Goal: Book appointment/travel/reservation

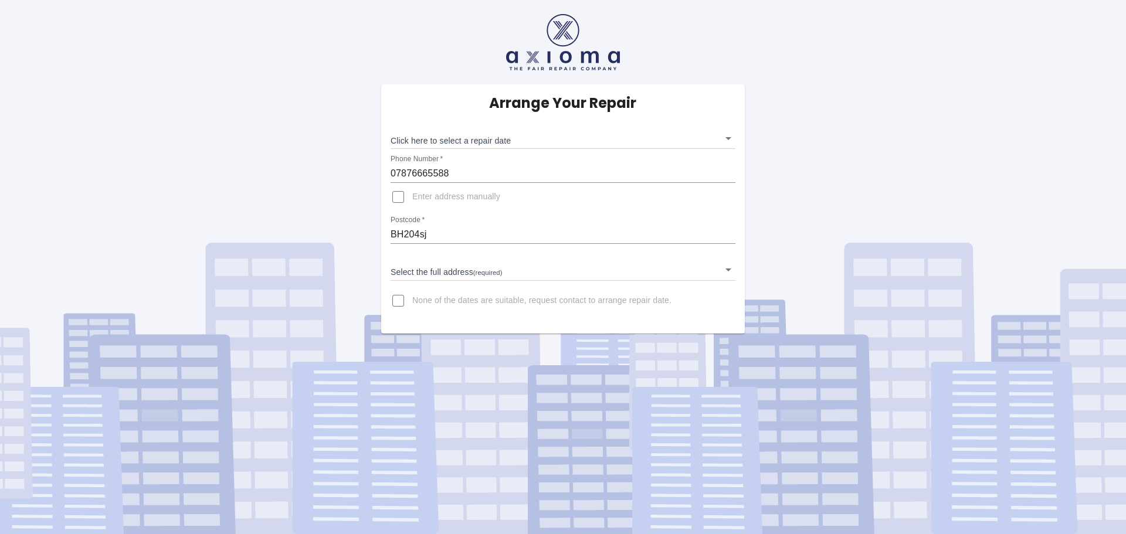
click at [727, 269] on body "Arrange Your Repair Click here to select a repair date ​ Phone Number   * 07876…" at bounding box center [563, 267] width 1126 height 534
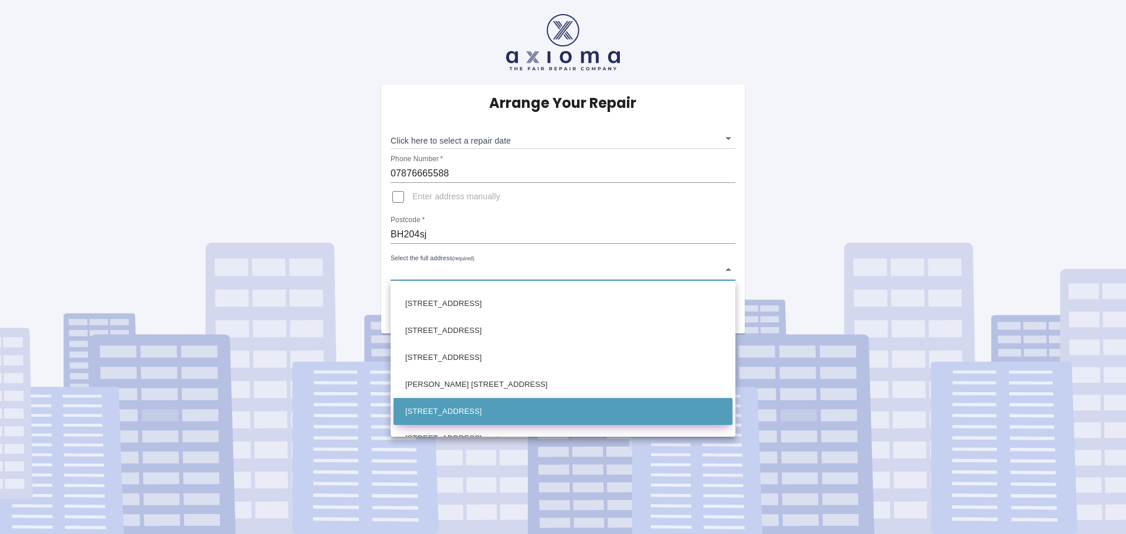
scroll to position [569, 0]
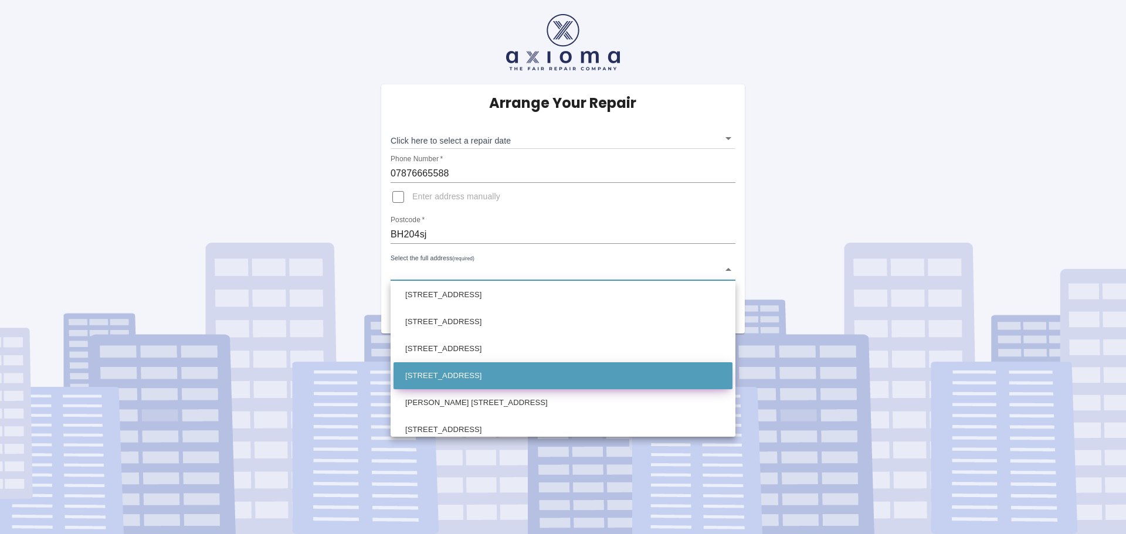
click at [470, 376] on li "[STREET_ADDRESS]" at bounding box center [562, 375] width 339 height 27
type input "[STREET_ADDRESS]"
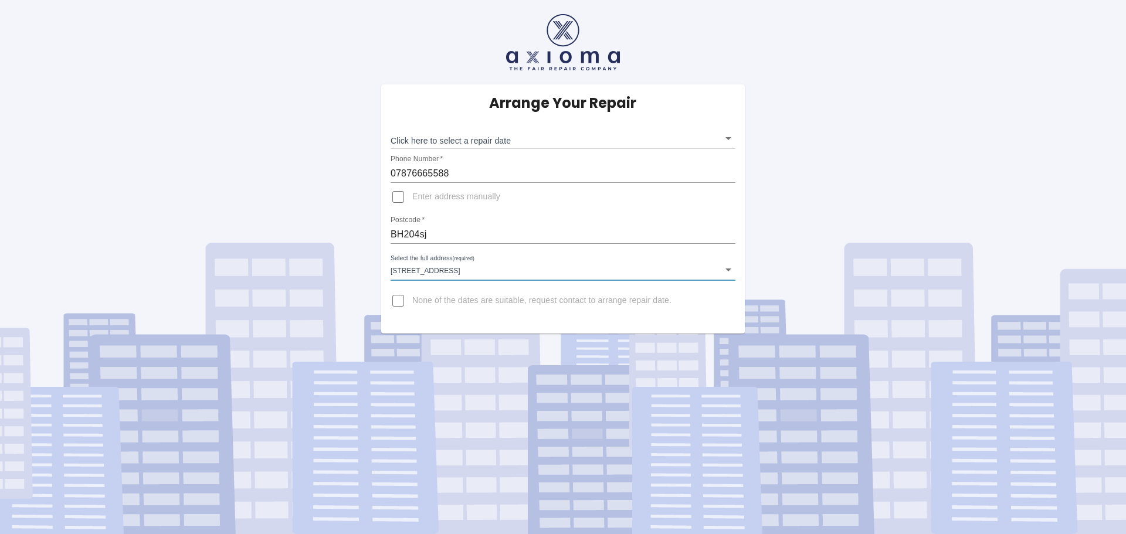
click at [729, 138] on body "Arrange Your Repair Click here to select a repair date ​ Phone Number   * 07876…" at bounding box center [563, 267] width 1126 height 534
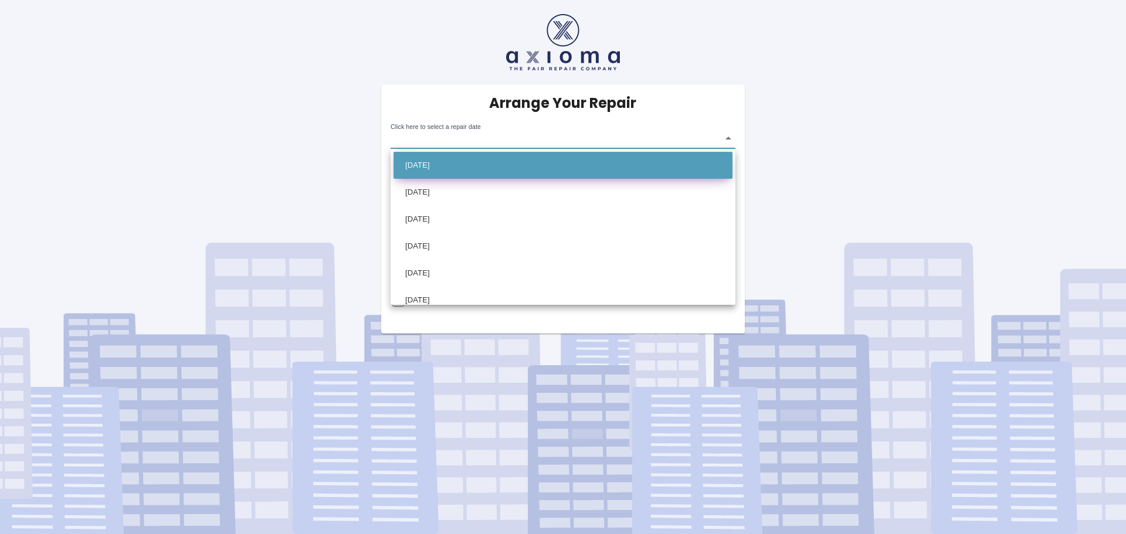
click at [453, 165] on li "[DATE]" at bounding box center [562, 165] width 339 height 27
type input "[DATE]T00:00:00.000Z"
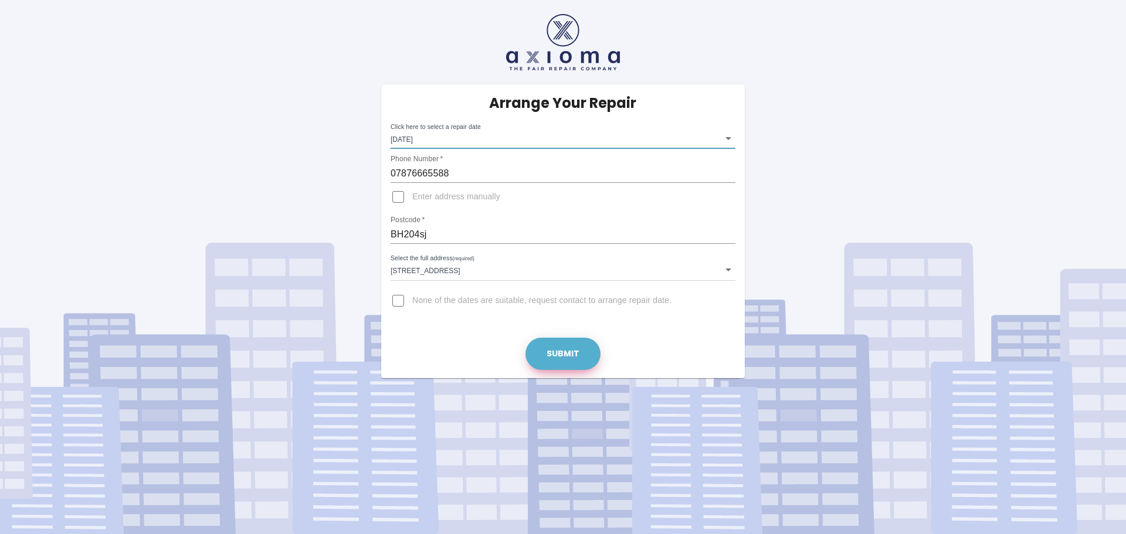
click at [559, 351] on button "Submit" at bounding box center [562, 354] width 75 height 32
